Goal: Task Accomplishment & Management: Complete application form

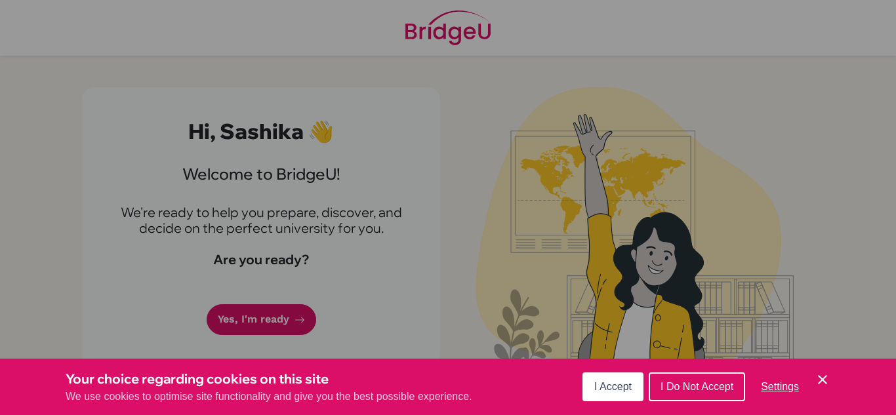
click at [603, 386] on span "I Accept" at bounding box center [612, 386] width 37 height 11
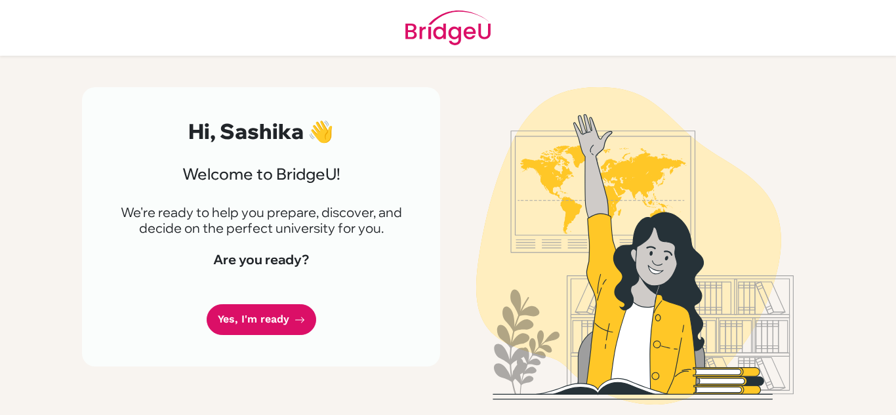
click at [703, 213] on img at bounding box center [635, 245] width 748 height 317
click at [295, 319] on icon at bounding box center [300, 320] width 10 height 10
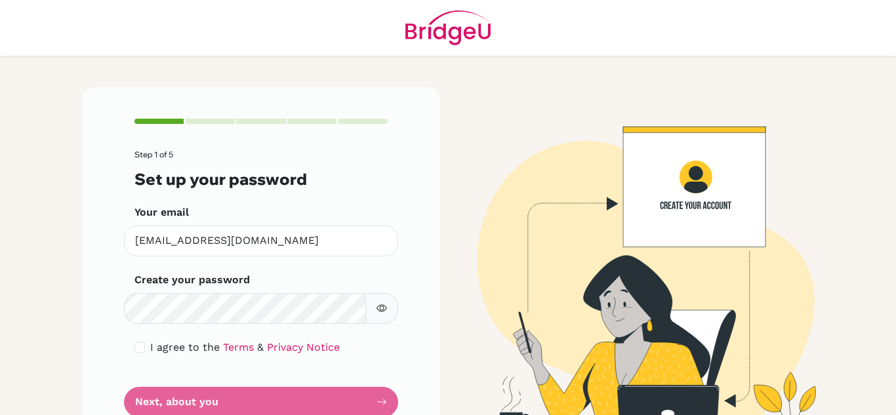
click at [381, 311] on icon "button" at bounding box center [382, 308] width 10 height 10
click at [134, 348] on input "checkbox" at bounding box center [139, 347] width 10 height 10
checkbox input "true"
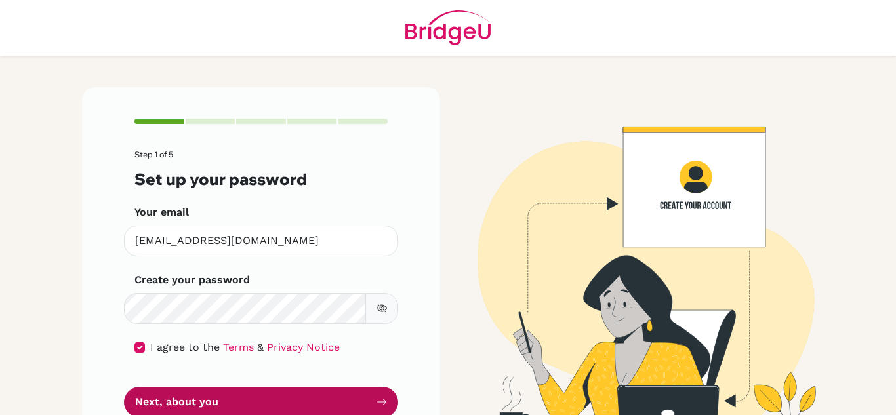
click at [204, 401] on button "Next, about you" at bounding box center [261, 402] width 274 height 31
